Goal: Task Accomplishment & Management: Use online tool/utility

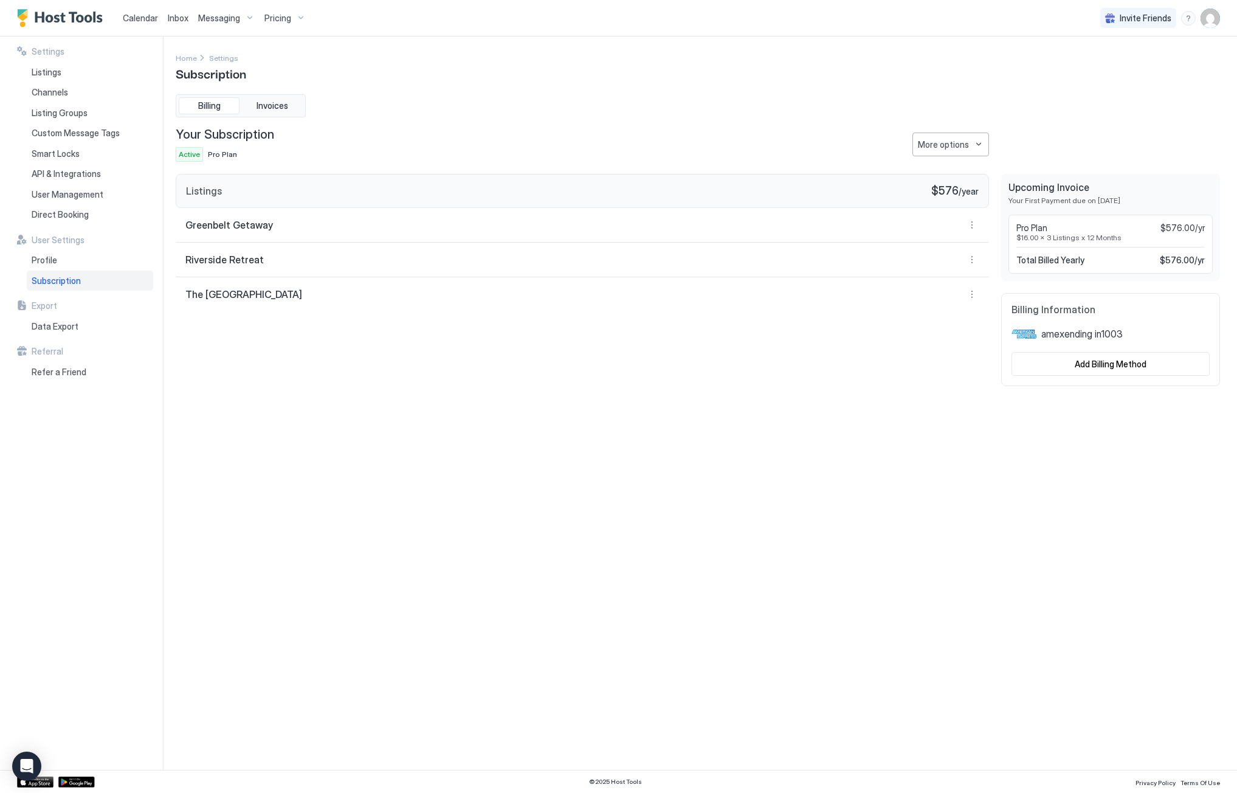
click at [128, 13] on span "Calendar" at bounding box center [140, 18] width 35 height 10
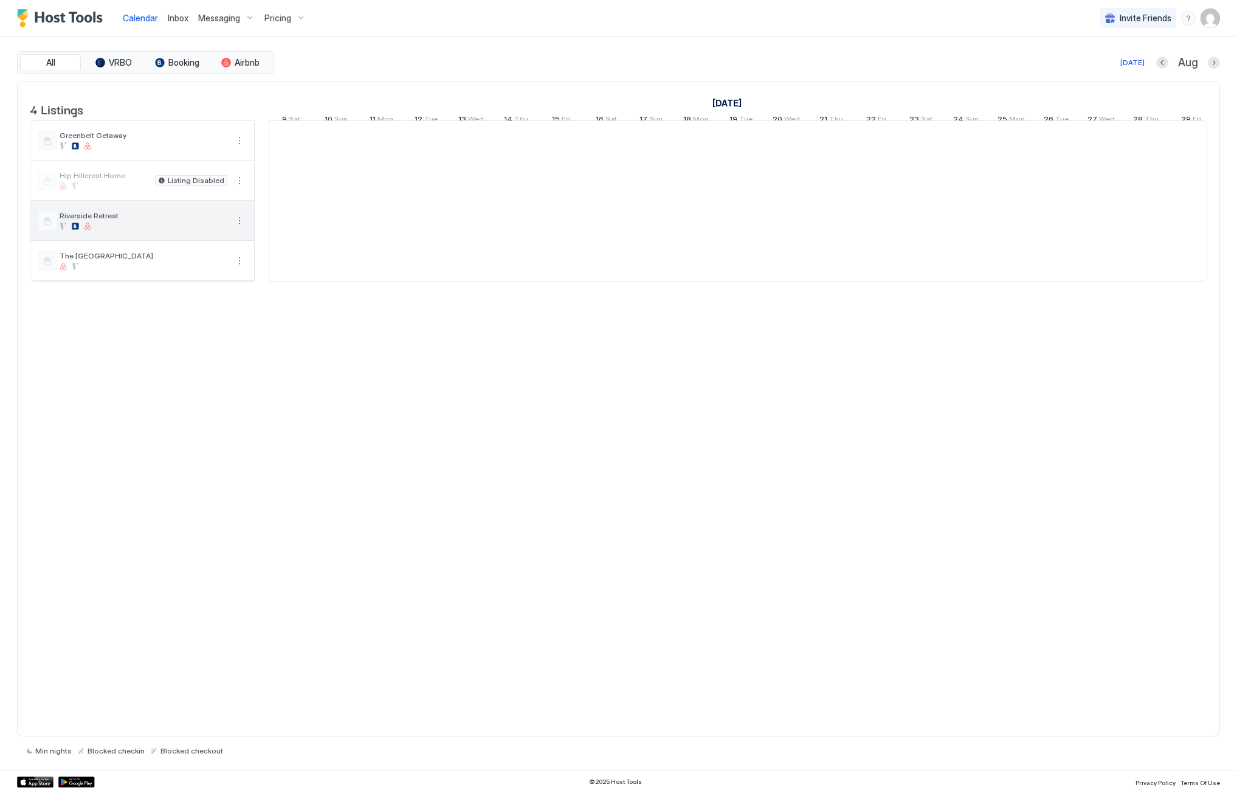
scroll to position [0, 676]
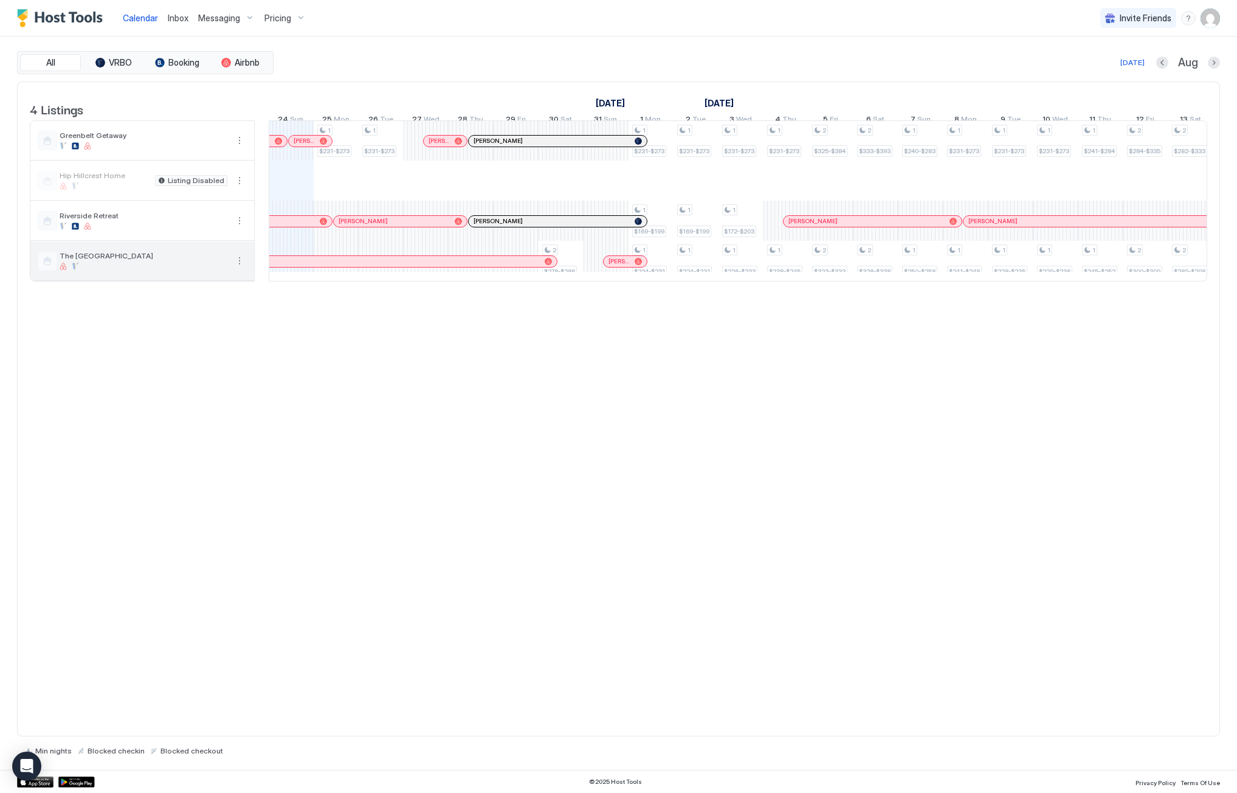
click at [102, 260] on span "The [GEOGRAPHIC_DATA]" at bounding box center [144, 255] width 168 height 9
click at [282, 15] on span "Pricing" at bounding box center [277, 18] width 27 height 11
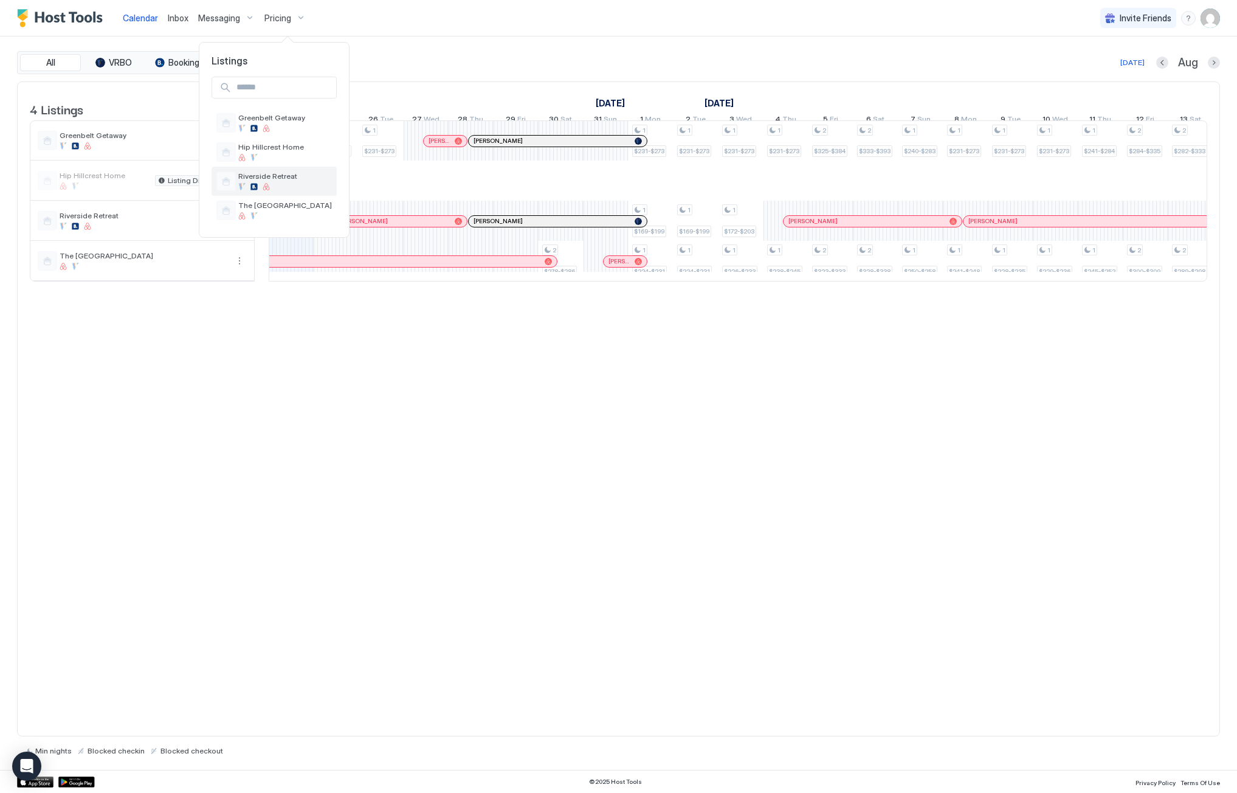
click at [260, 174] on span "Riverside Retreat" at bounding box center [285, 175] width 94 height 9
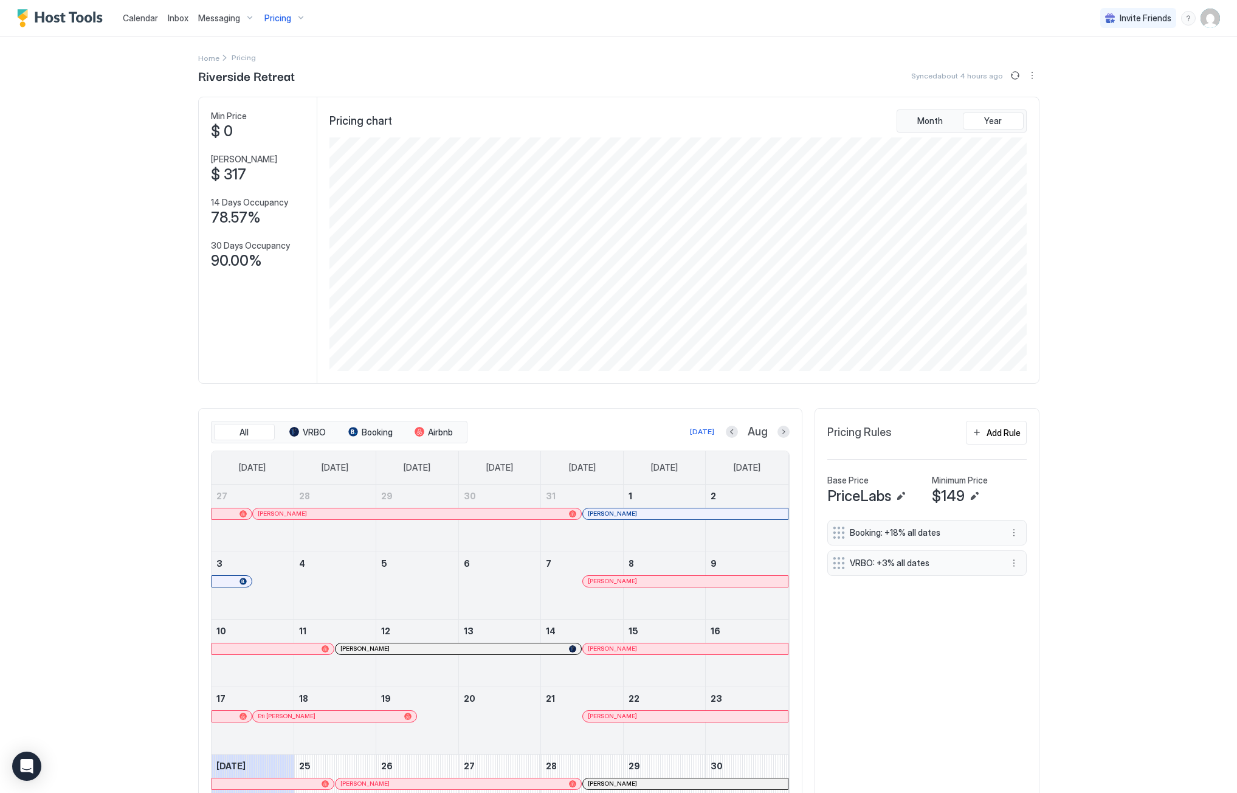
click at [285, 18] on span "Pricing" at bounding box center [277, 18] width 27 height 11
click at [262, 208] on span "The [GEOGRAPHIC_DATA]" at bounding box center [285, 205] width 94 height 9
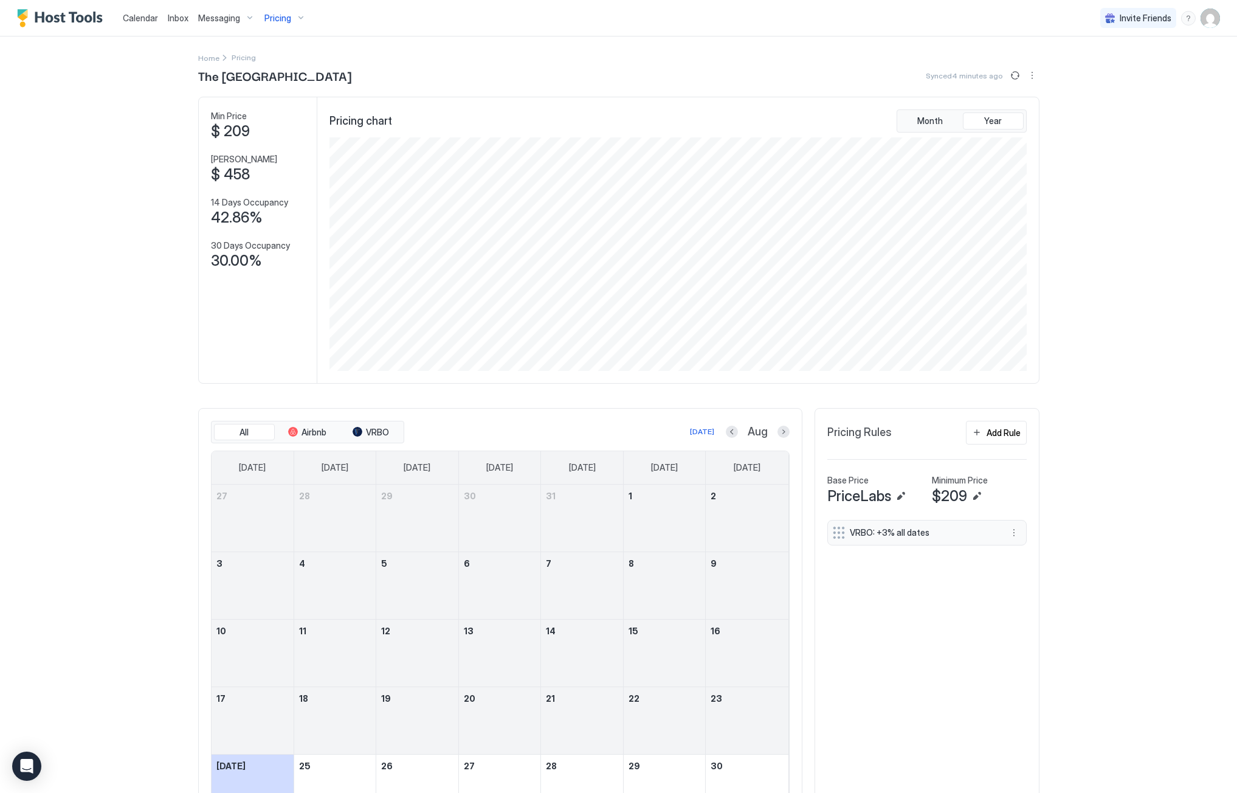
click at [1150, 489] on div "Calendar Inbox Messaging Pricing Invite Friends CP Home Pricing The Mesa Manor …" at bounding box center [618, 396] width 1237 height 793
